Goal: Find specific page/section: Find specific page/section

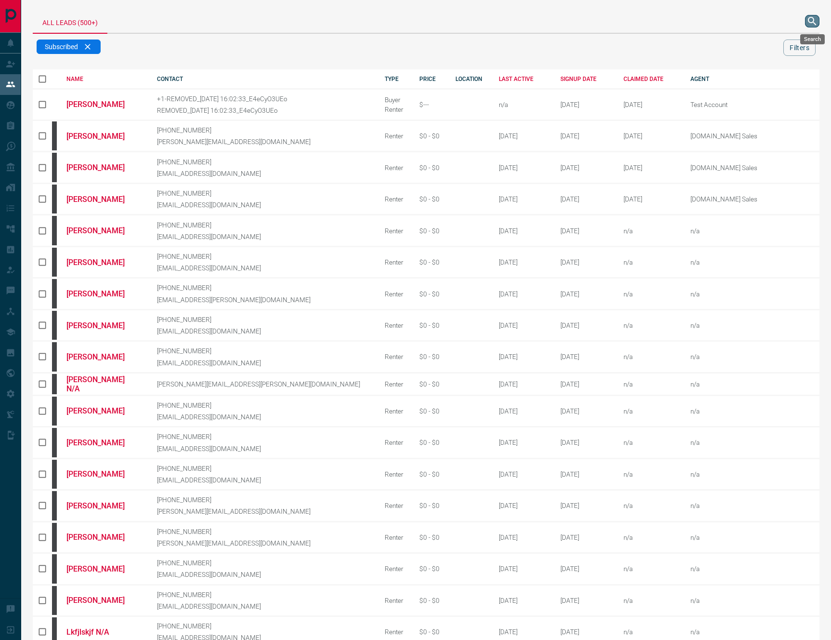
click at [805, 21] on button "search button" at bounding box center [812, 21] width 14 height 13
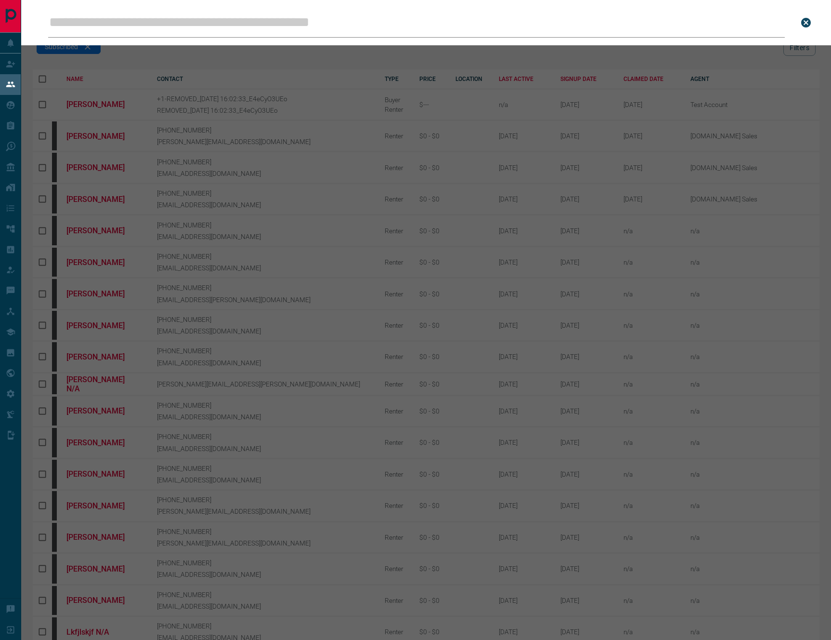
click at [611, 8] on input "Leads Search Bar" at bounding box center [416, 23] width 737 height 30
click at [629, 53] on div "Leads Search Bar Search for a lead by name, email, phone, or id" at bounding box center [436, 320] width 831 height 640
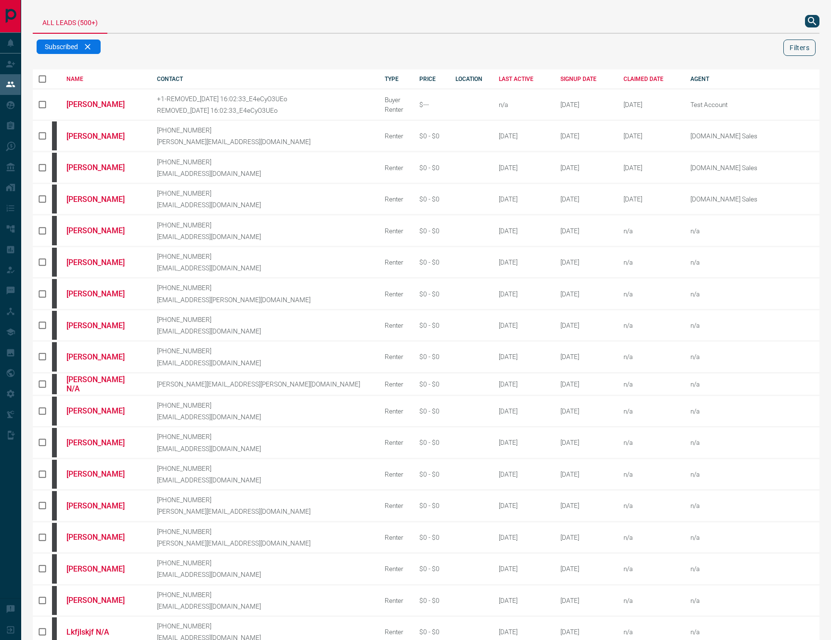
click at [792, 44] on button "Filters" at bounding box center [800, 47] width 32 height 16
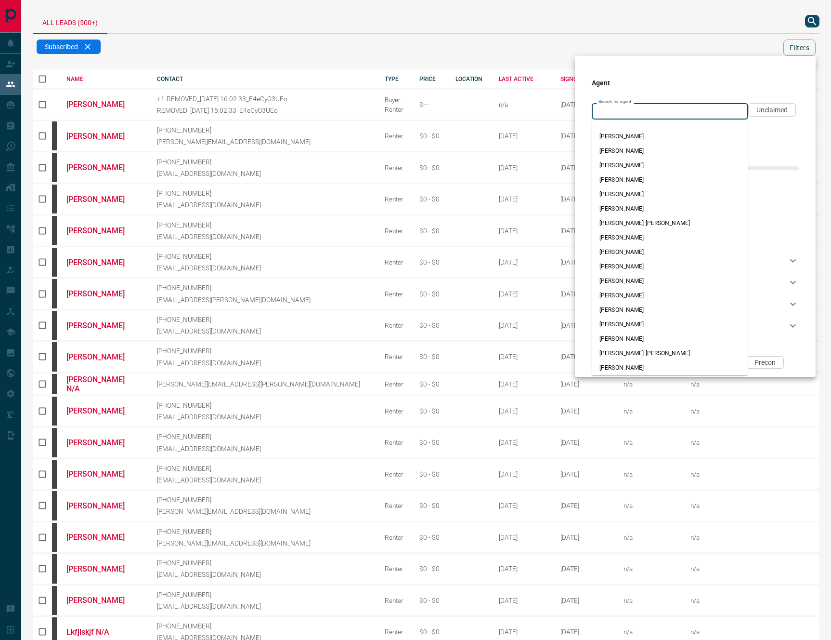
click at [663, 108] on input "Search for agent" at bounding box center [669, 111] width 149 height 11
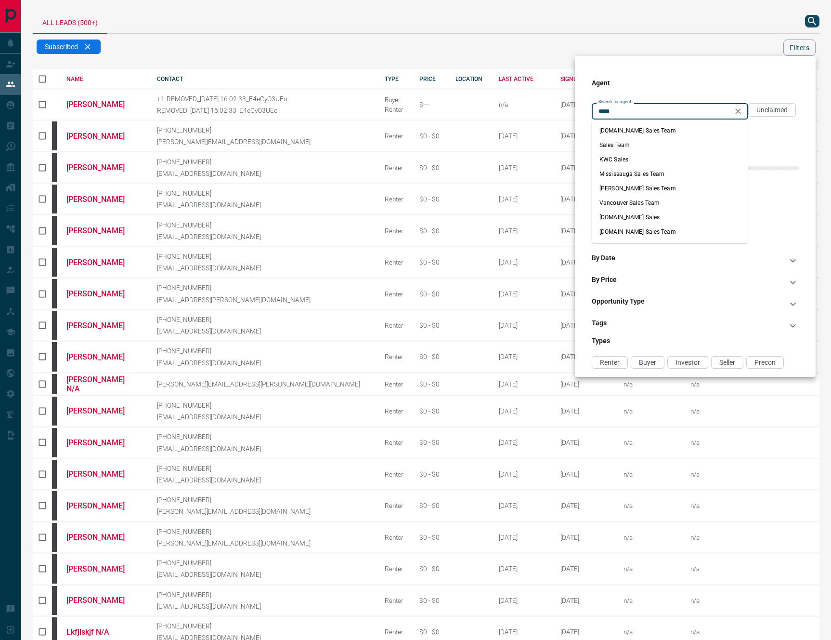
click at [659, 228] on li "[DOMAIN_NAME] Sales Team" at bounding box center [670, 231] width 156 height 14
type input "**********"
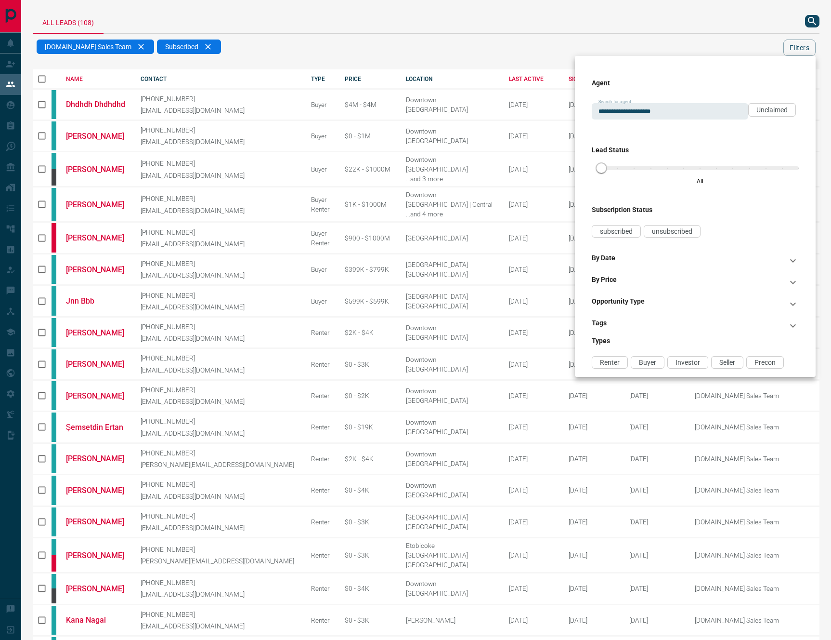
click at [441, 17] on div at bounding box center [415, 320] width 831 height 640
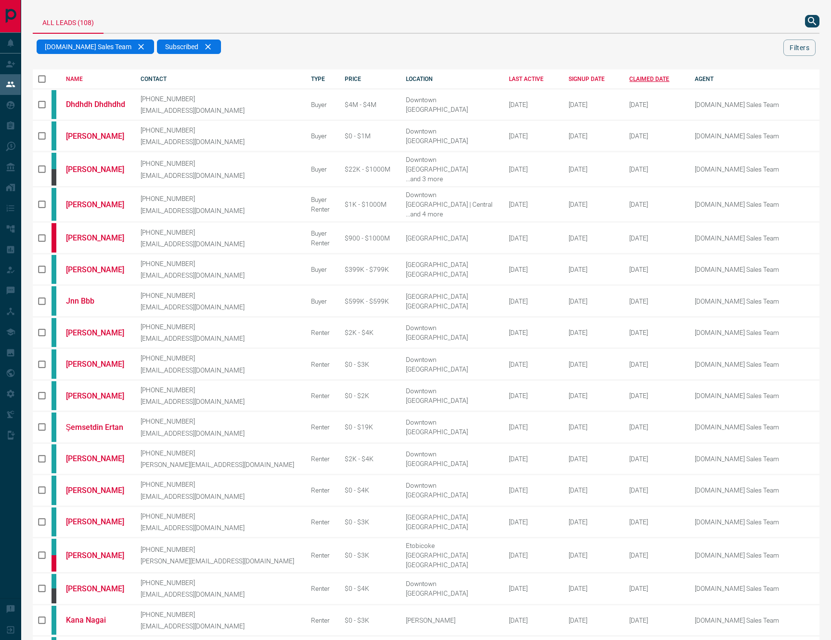
click at [629, 80] on div "CLAIMED DATE" at bounding box center [654, 79] width 51 height 7
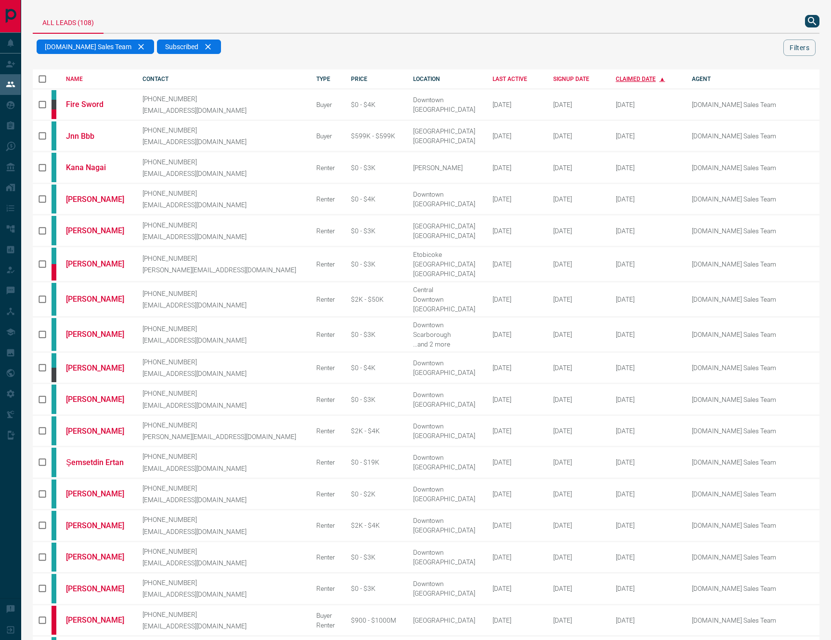
click at [616, 79] on div "CLAIMED DATE" at bounding box center [647, 79] width 62 height 7
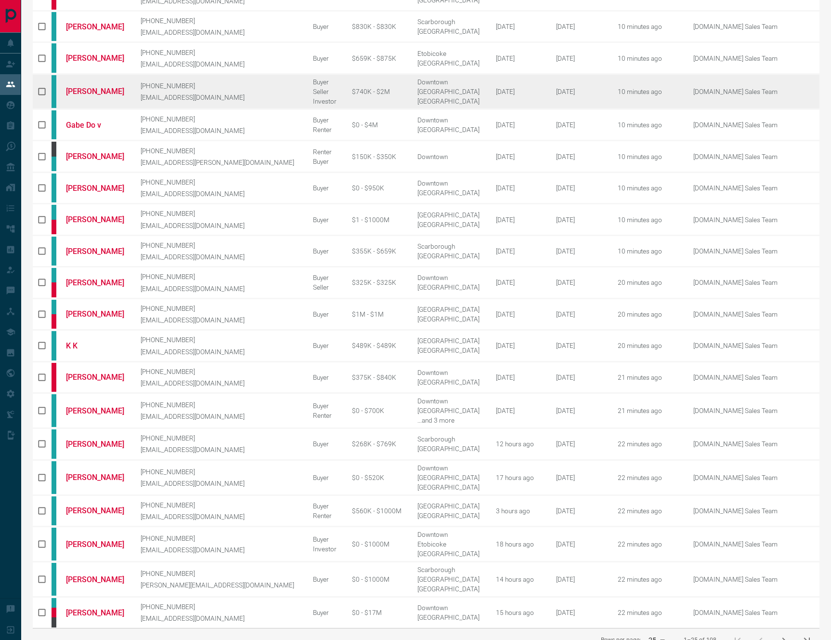
scroll to position [110, 0]
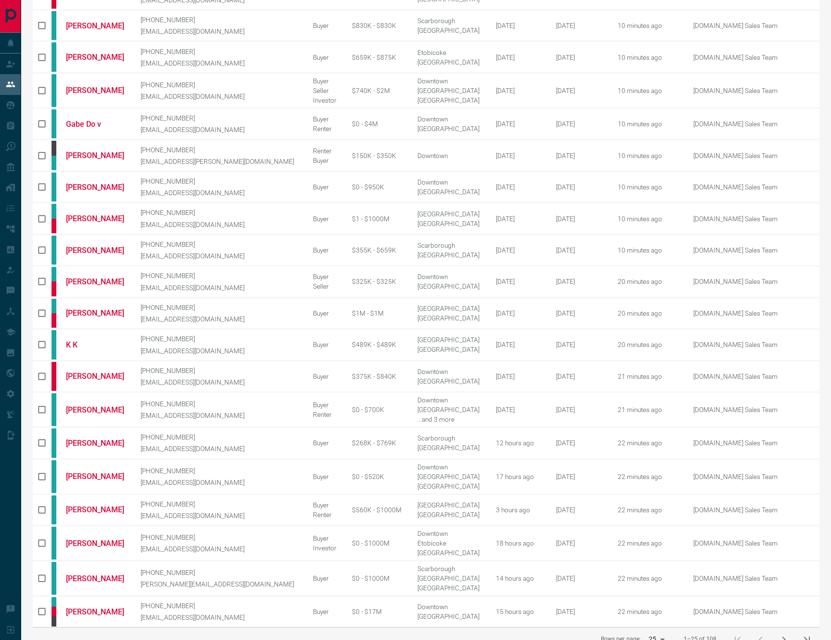
click at [791, 628] on button "next page" at bounding box center [784, 639] width 23 height 23
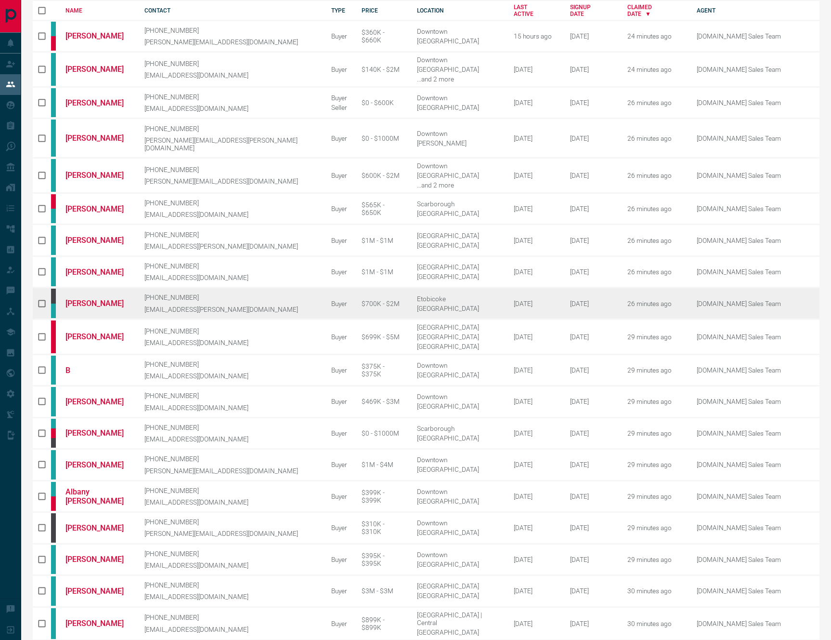
scroll to position [107, 0]
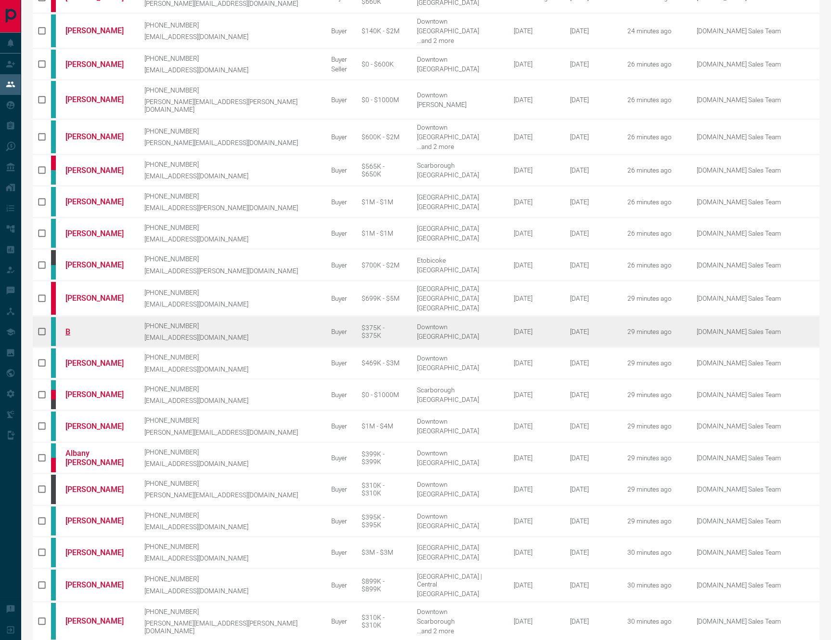
click at [71, 327] on link "B" at bounding box center [98, 331] width 65 height 9
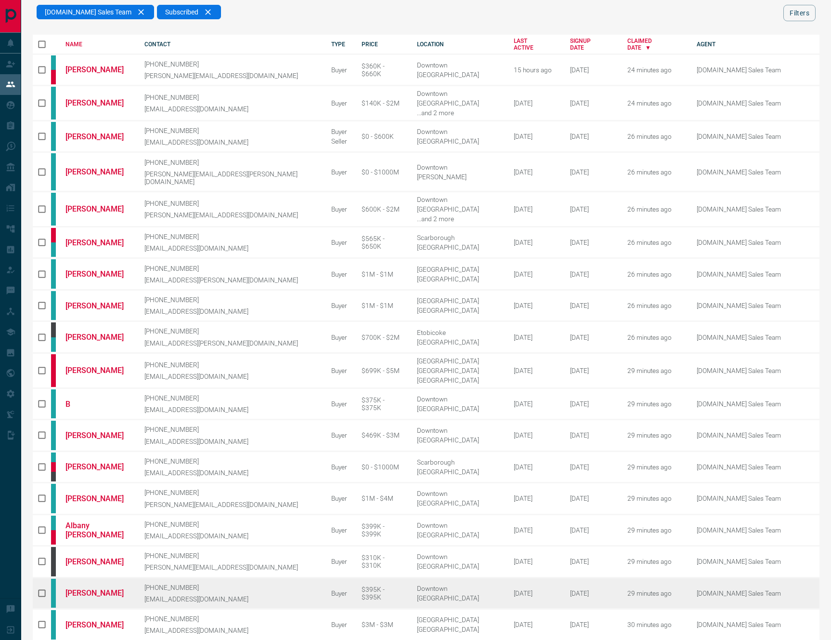
scroll to position [0, 0]
